Goal: Information Seeking & Learning: Learn about a topic

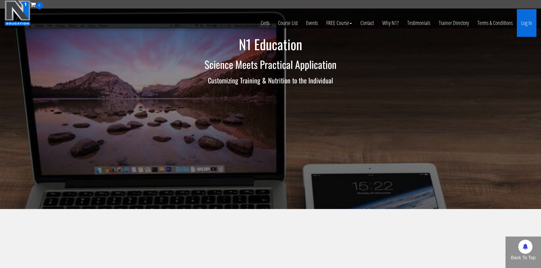
click at [532, 23] on link "Log In" at bounding box center [526, 23] width 20 height 28
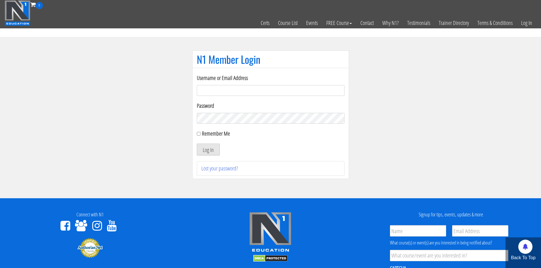
type input "makszietek@gmail.com"
drag, startPoint x: 202, startPoint y: 153, endPoint x: 199, endPoint y: 155, distance: 3.6
click at [200, 155] on button "Log In" at bounding box center [208, 150] width 23 height 12
click at [215, 145] on button "Log In" at bounding box center [208, 150] width 23 height 12
click at [211, 150] on button "Log In" at bounding box center [208, 150] width 23 height 12
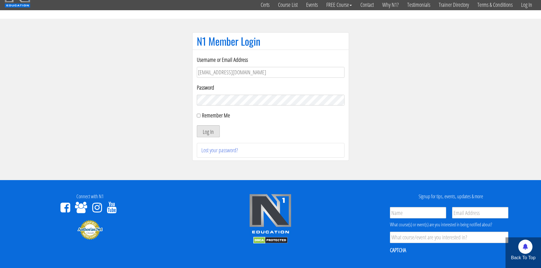
scroll to position [28, 0]
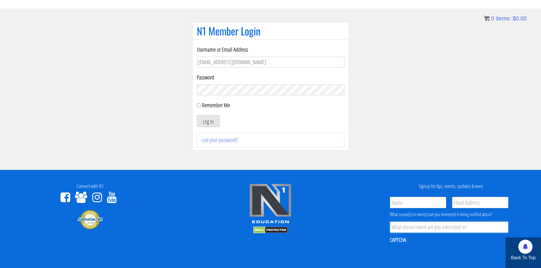
click at [412, 230] on input "Product Interest *" at bounding box center [449, 227] width 118 height 11
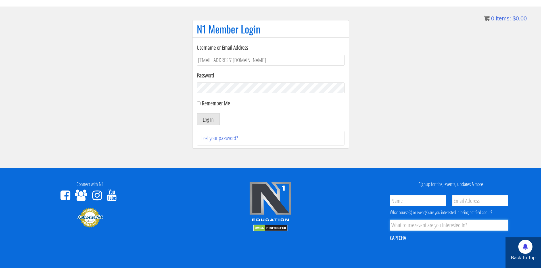
scroll to position [0, 0]
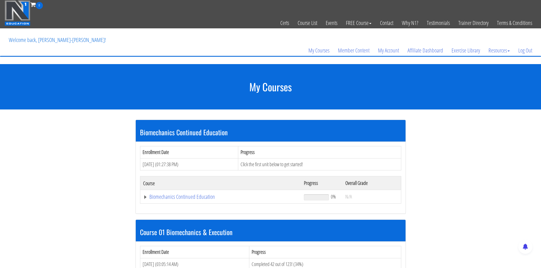
scroll to position [142, 0]
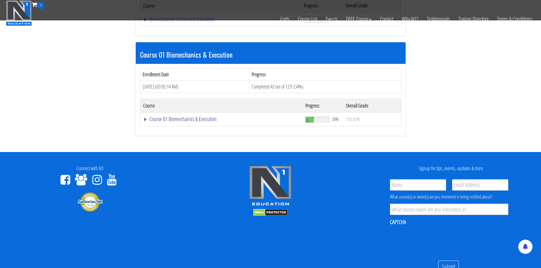
click at [212, 22] on link "Course 01 Biomechanics & Execution" at bounding box center [220, 19] width 155 height 6
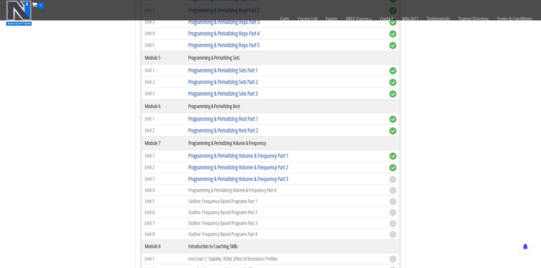
scroll to position [681, 0]
click at [216, 180] on link "Programming & Periodizing Volume & Frequency Part 3" at bounding box center [238, 179] width 100 height 8
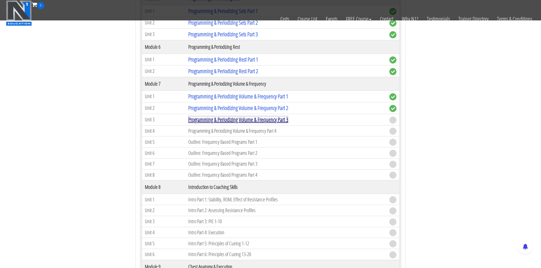
scroll to position [794, 0]
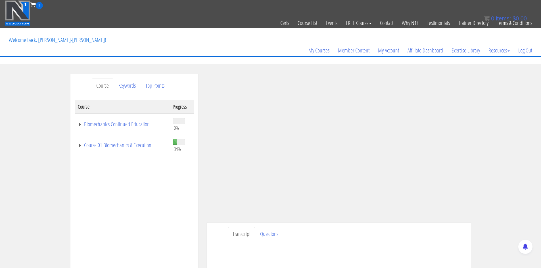
click at [414, 235] on ul "Transcript Questions" at bounding box center [347, 234] width 238 height 14
click at [441, 225] on div "Transcript Questions Have a question on this unit? Please submit it here: Name …" at bounding box center [339, 241] width 264 height 37
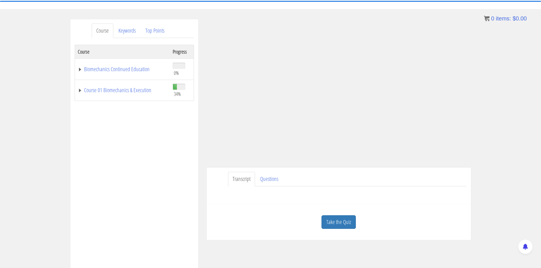
scroll to position [113, 0]
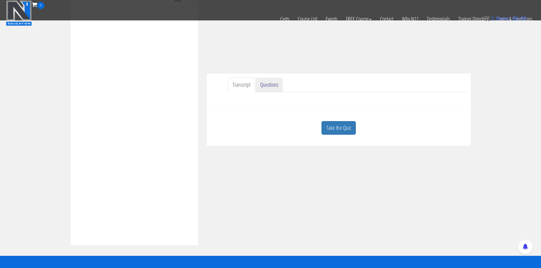
click at [275, 87] on link "Questions" at bounding box center [268, 85] width 27 height 14
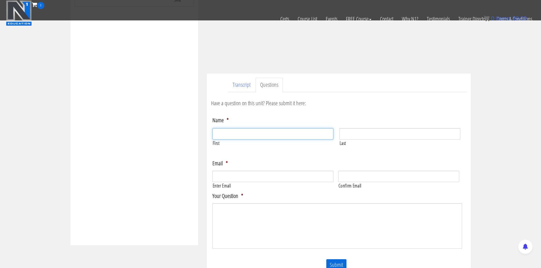
click at [254, 136] on input "First" at bounding box center [272, 133] width 121 height 11
type input "Maksymilian"
type input "Ziętek"
type input "makszietek@gmail.com"
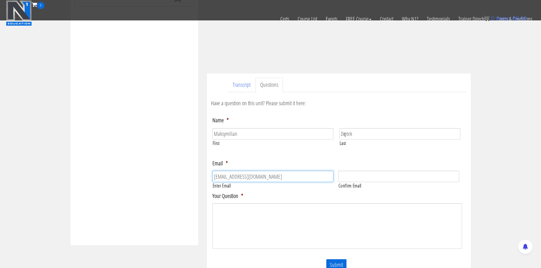
type input "makszietek@gmail.com"
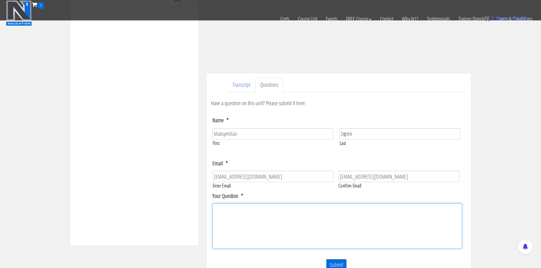
click at [282, 218] on textarea "Your Question *" at bounding box center [336, 225] width 249 height 45
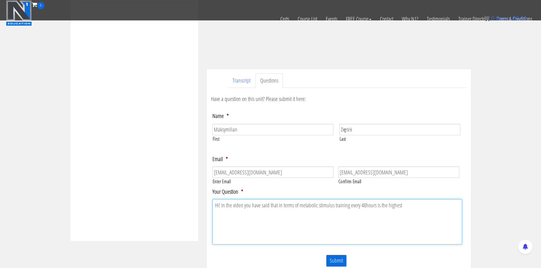
scroll to position [104, 0]
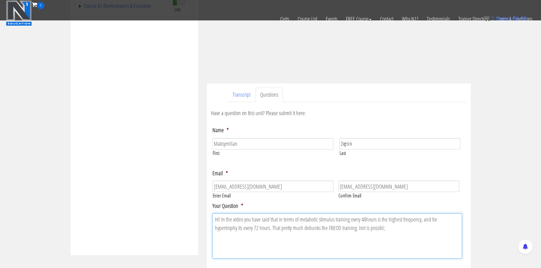
click at [375, 228] on textarea "Hi! In the video you have said that in terms of metabolic stimulus training eve…" at bounding box center [336, 235] width 249 height 45
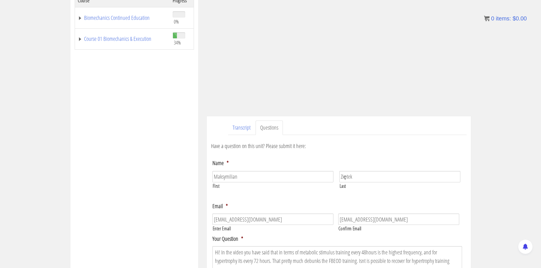
scroll to position [144, 0]
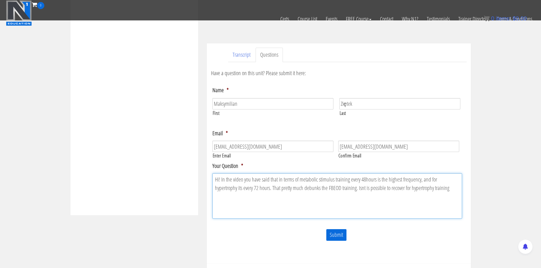
click at [439, 192] on textarea "Hi! In the video you have said that in terms of metabolic stimulus training eve…" at bounding box center [336, 195] width 249 height 45
click at [438, 188] on textarea "Hi! In the video you have said that in terms of metabolic stimulus training eve…" at bounding box center [336, 195] width 249 height 45
type textarea "Hi! In the video you have said that in terms of metabolic stimulus training eve…"
click at [337, 239] on input "Submit" at bounding box center [336, 235] width 21 height 12
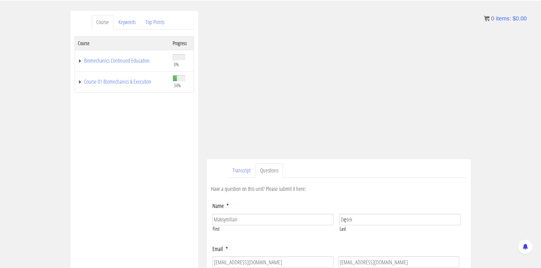
scroll to position [65, 0]
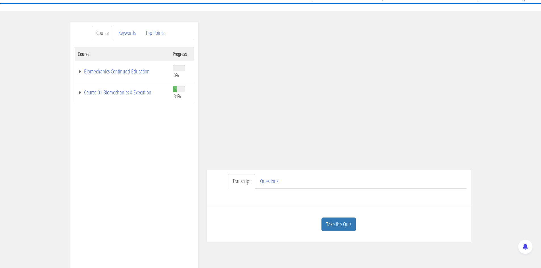
scroll to position [113, 0]
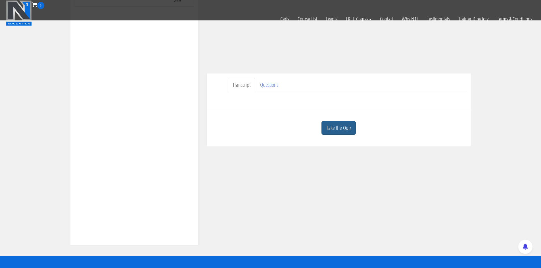
click at [335, 129] on link "Take the Quiz" at bounding box center [338, 128] width 34 height 14
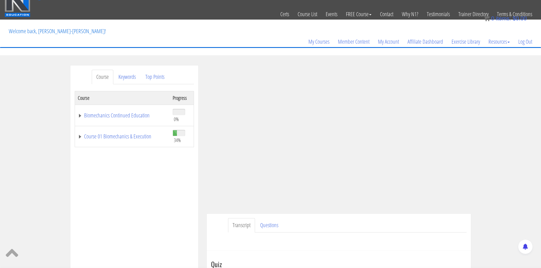
scroll to position [2, 0]
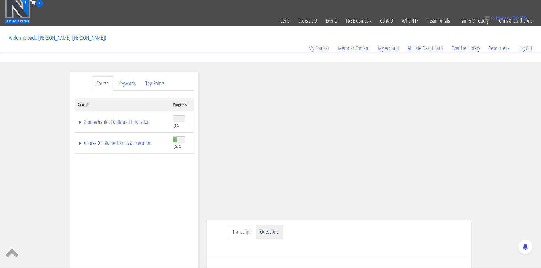
click at [263, 233] on link "Questions" at bounding box center [268, 232] width 27 height 14
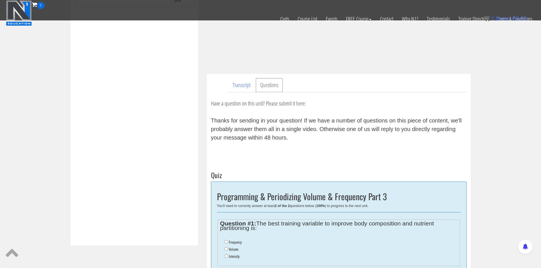
scroll to position [144, 0]
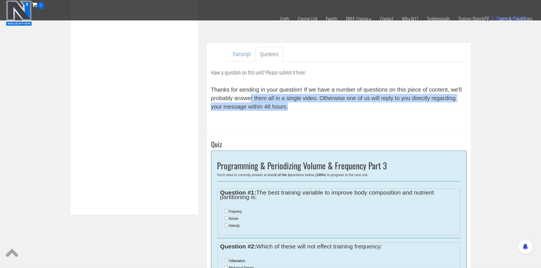
drag, startPoint x: 249, startPoint y: 98, endPoint x: 307, endPoint y: 105, distance: 58.7
click at [307, 105] on div "Thanks for sending in your question! If we have a number of questions on this p…" at bounding box center [338, 98] width 255 height 26
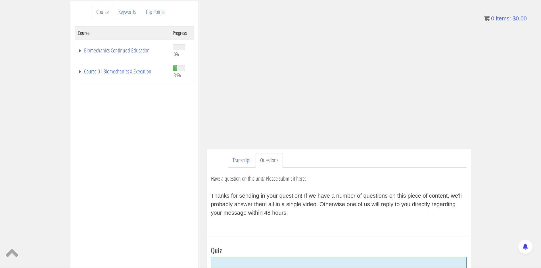
scroll to position [45, 0]
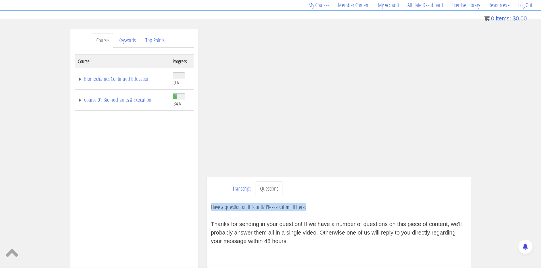
drag, startPoint x: 363, startPoint y: 196, endPoint x: 363, endPoint y: 199, distance: 3.1
click at [363, 197] on div "Transcript Questions Have a question on this unit? Please submit it here: Thank…" at bounding box center [339, 221] width 264 height 88
click at [355, 192] on ul "Transcript Questions" at bounding box center [347, 189] width 238 height 14
click at [352, 192] on ul "Transcript Questions" at bounding box center [347, 189] width 238 height 14
click at [249, 192] on link "Transcript" at bounding box center [241, 189] width 27 height 14
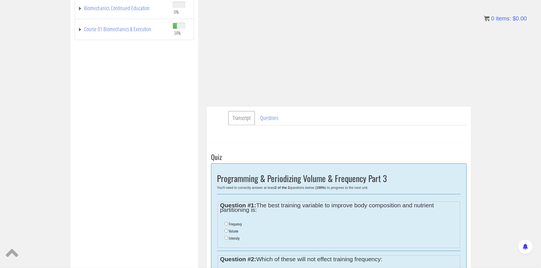
scroll to position [159, 0]
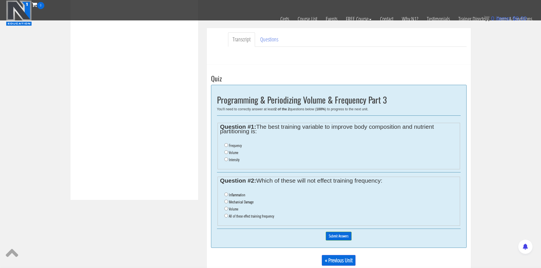
click at [230, 146] on label "Frequency" at bounding box center [235, 145] width 13 height 5
click at [228, 146] on input "Frequency" at bounding box center [226, 145] width 4 height 4
radio input "true"
click at [225, 220] on li "All of these effect training frequency" at bounding box center [340, 216] width 233 height 7
click at [252, 218] on label "All of these effect training frequency" at bounding box center [251, 216] width 45 height 5
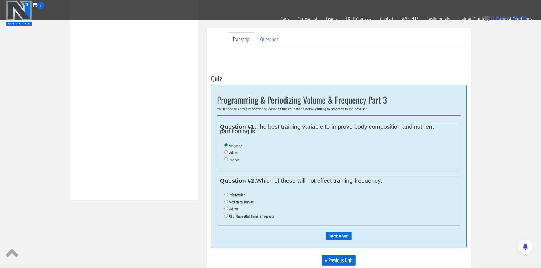
click at [228, 218] on input "All of these effect training frequency" at bounding box center [226, 216] width 4 height 4
radio input "true"
click at [340, 236] on input "Submit Answers" at bounding box center [338, 236] width 26 height 9
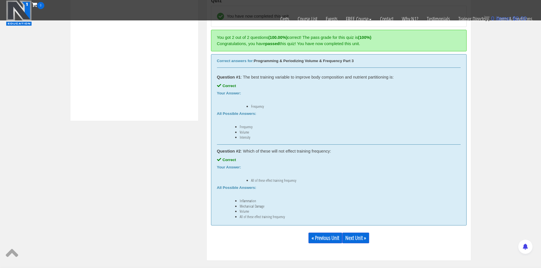
scroll to position [272, 0]
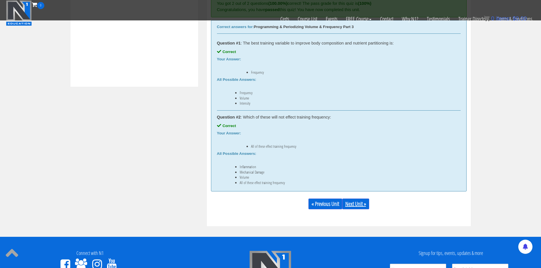
click at [359, 206] on link "Next Unit »" at bounding box center [355, 204] width 27 height 11
